Goal: Navigation & Orientation: Find specific page/section

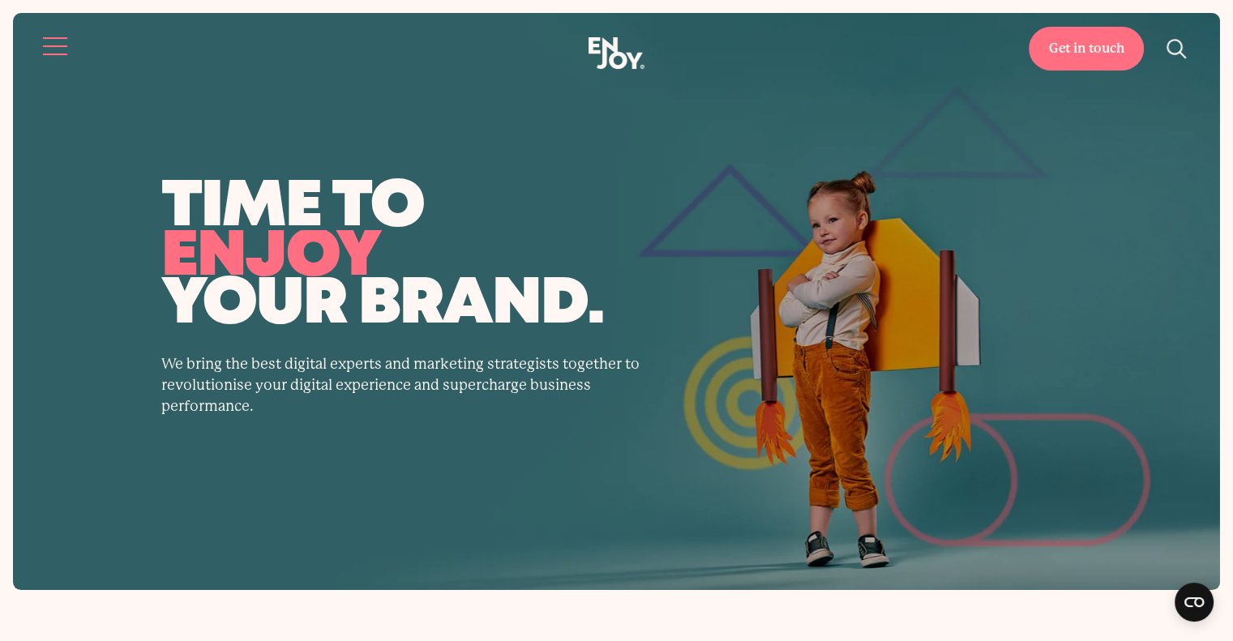
click at [58, 40] on button "Site navigation" at bounding box center [56, 46] width 34 height 34
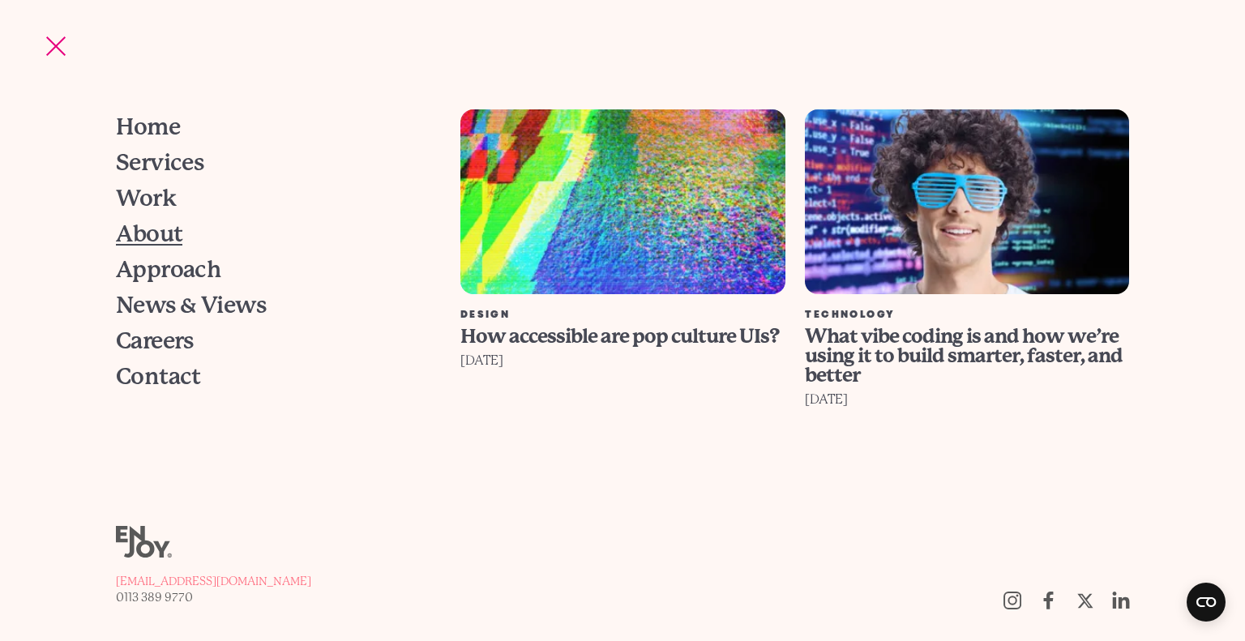
click at [151, 231] on span "About" at bounding box center [149, 234] width 66 height 23
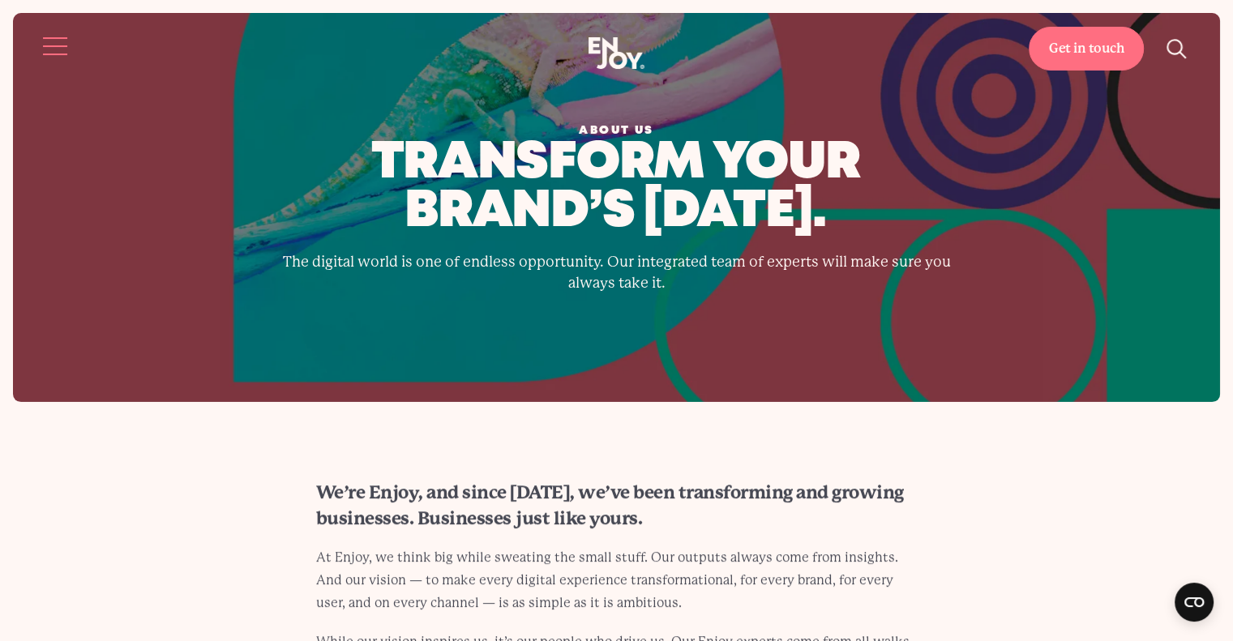
click at [58, 38] on button "Site navigation" at bounding box center [56, 46] width 34 height 34
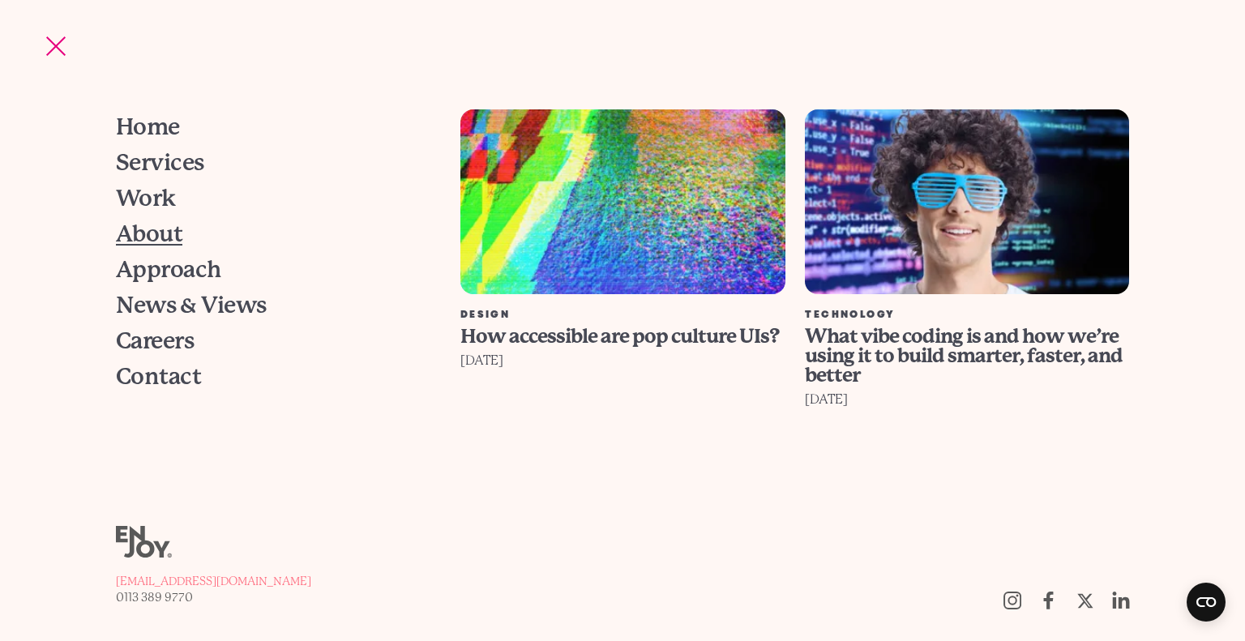
click at [140, 225] on span "About" at bounding box center [149, 234] width 66 height 23
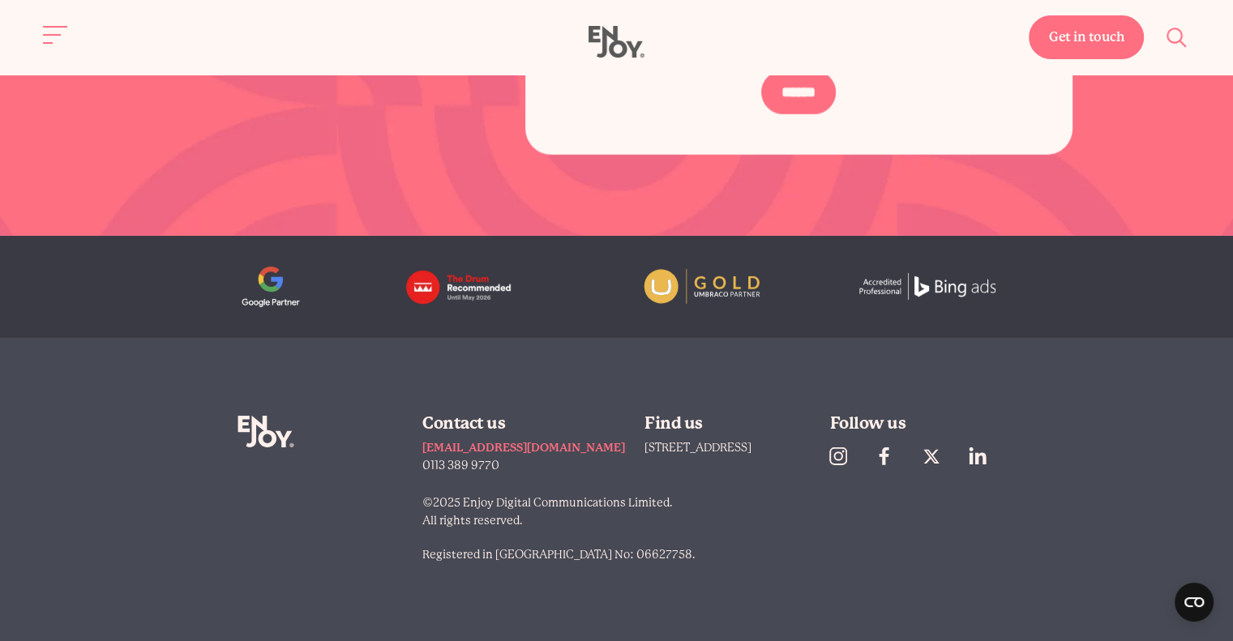
scroll to position [4962, 0]
